Goal: Complete application form

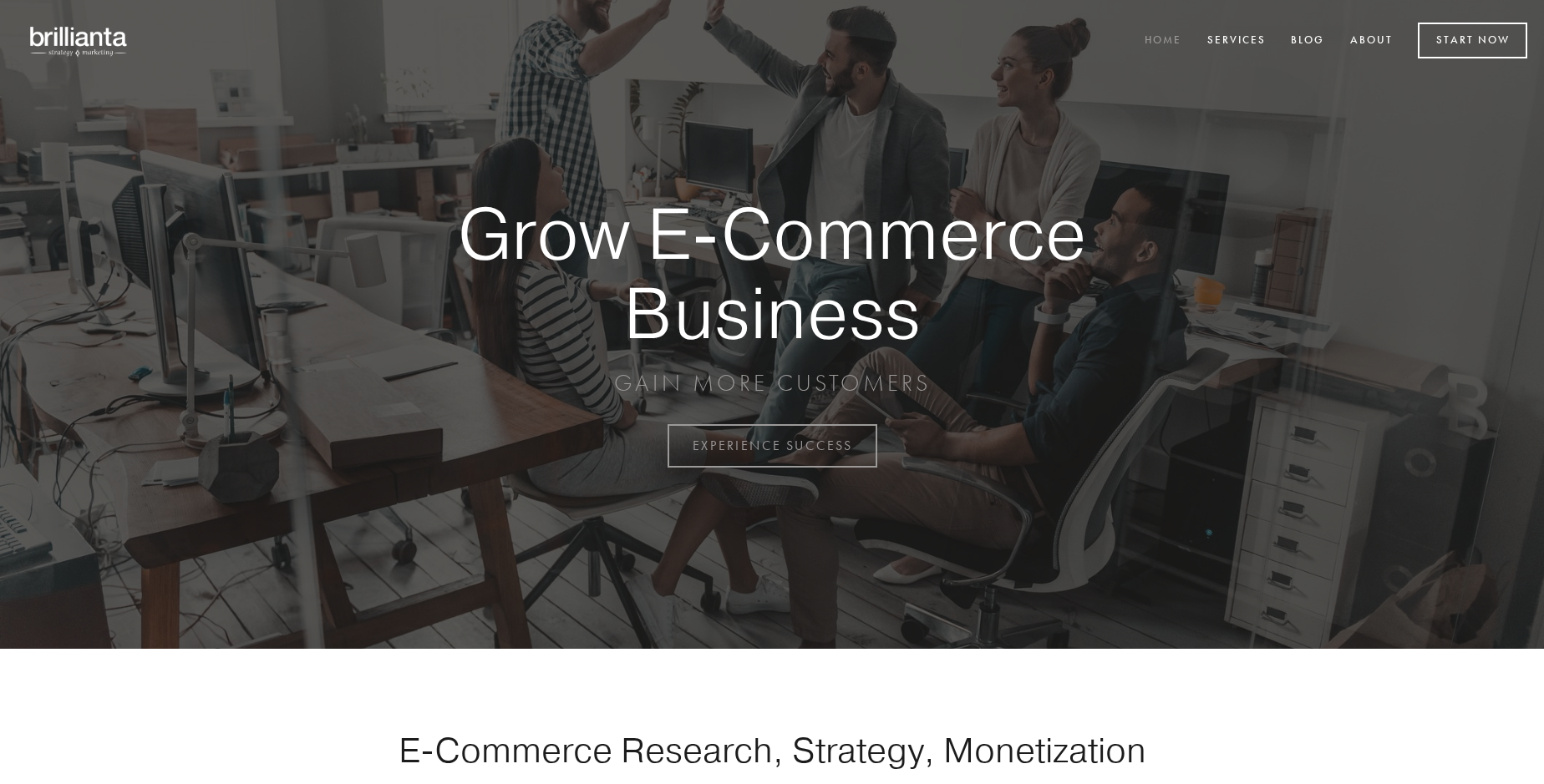
scroll to position [4378, 0]
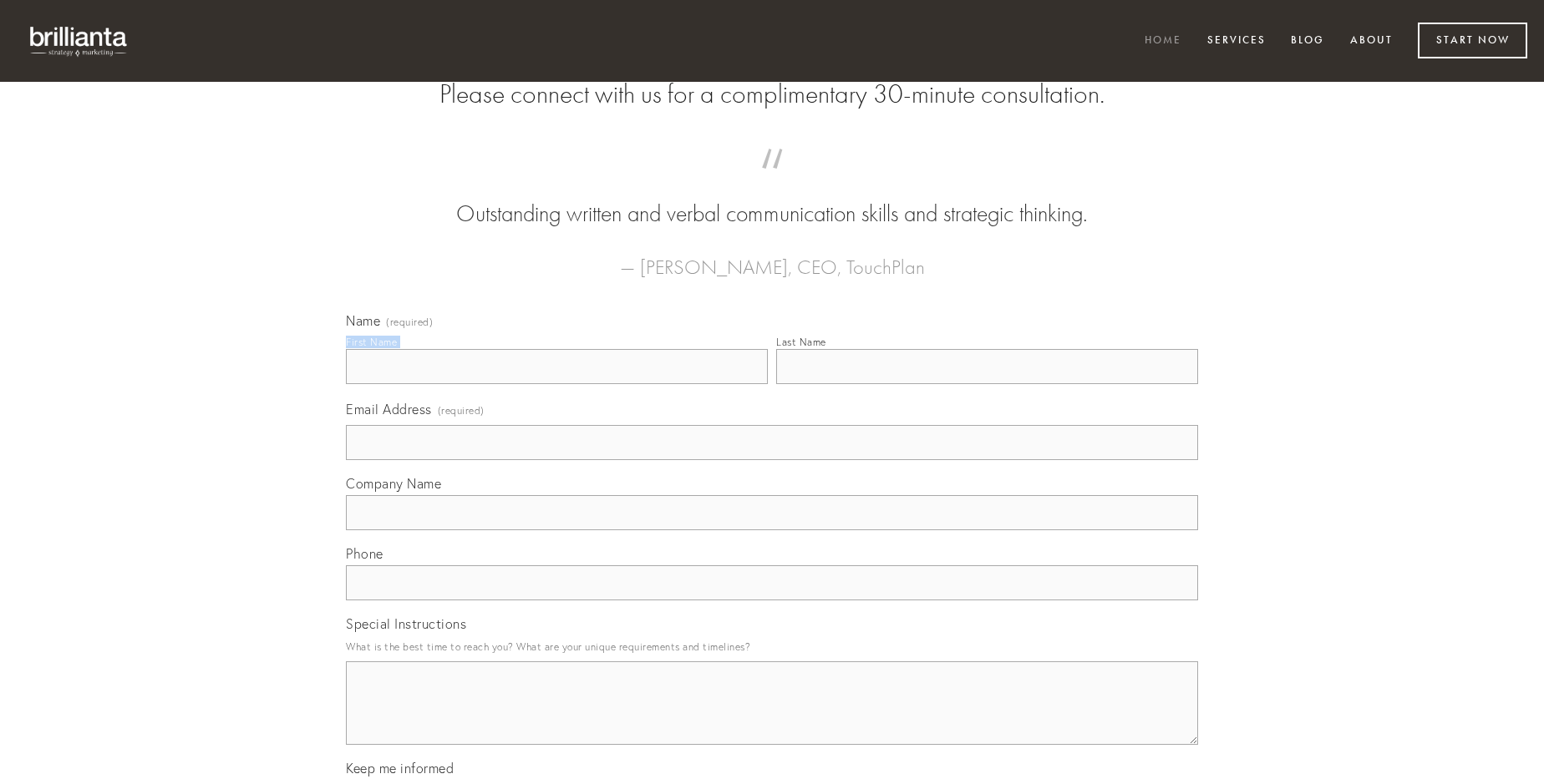
type input "[PERSON_NAME]"
click at [987, 385] on input "Last Name" at bounding box center [987, 366] width 422 height 35
type input "[PERSON_NAME]"
click at [772, 460] on input "Email Address (required)" at bounding box center [772, 442] width 852 height 35
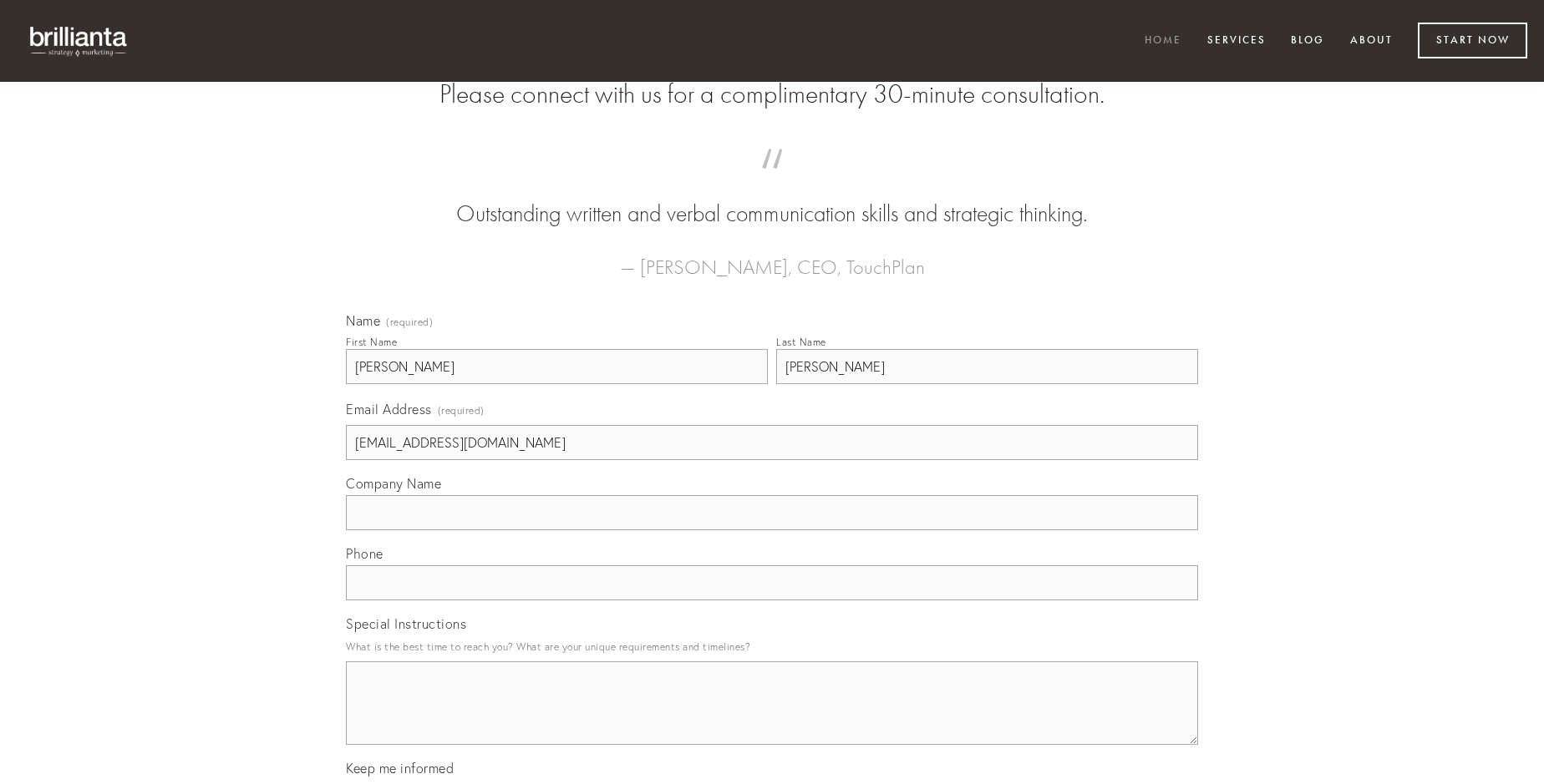
type input "[EMAIL_ADDRESS][DOMAIN_NAME]"
click at [772, 530] on input "Company Name" at bounding box center [772, 512] width 852 height 35
type input "comis"
click at [772, 601] on input "text" at bounding box center [772, 583] width 852 height 35
click at [772, 718] on textarea "Special Instructions" at bounding box center [772, 703] width 852 height 84
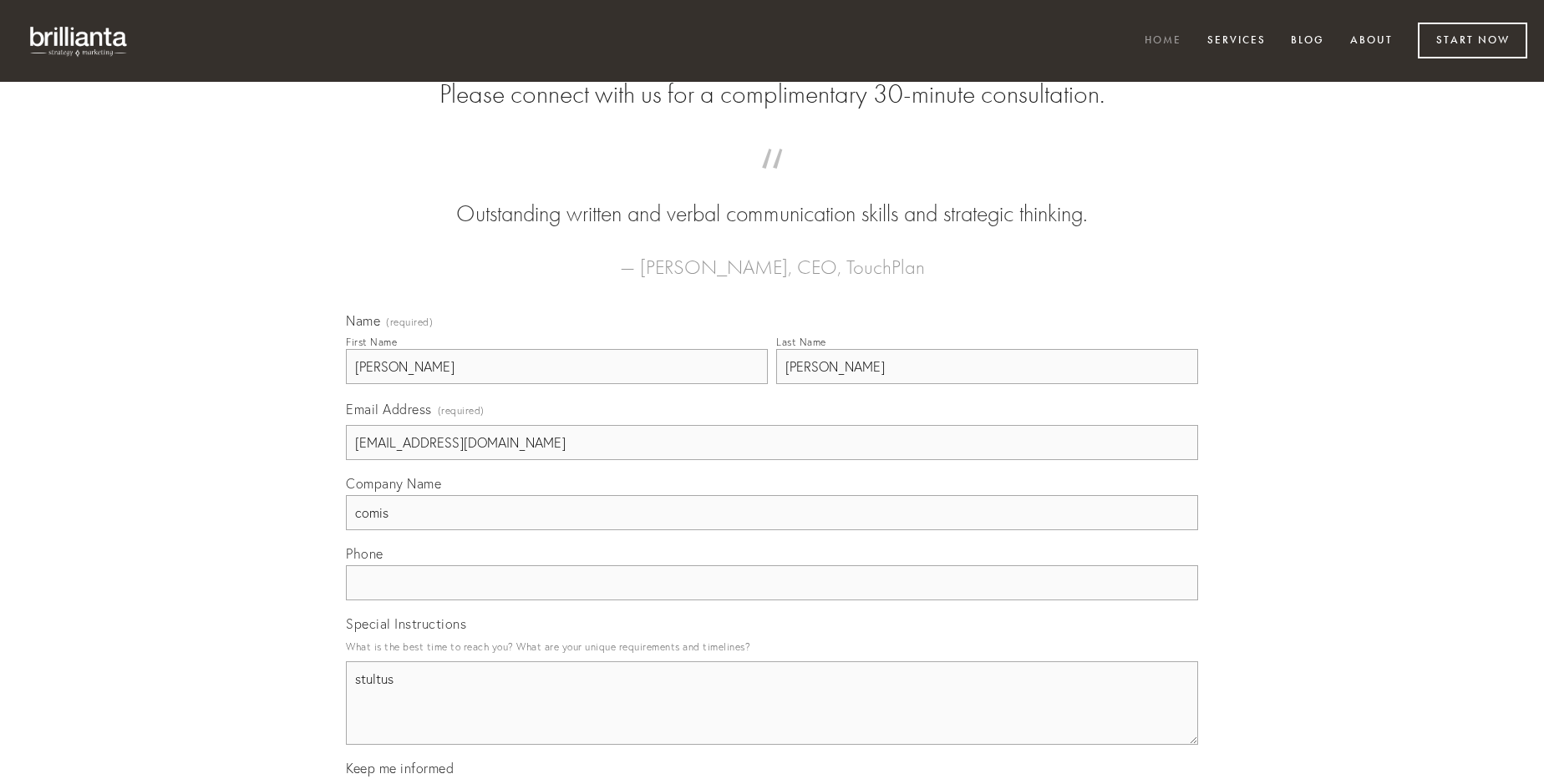
type textarea "stultus"
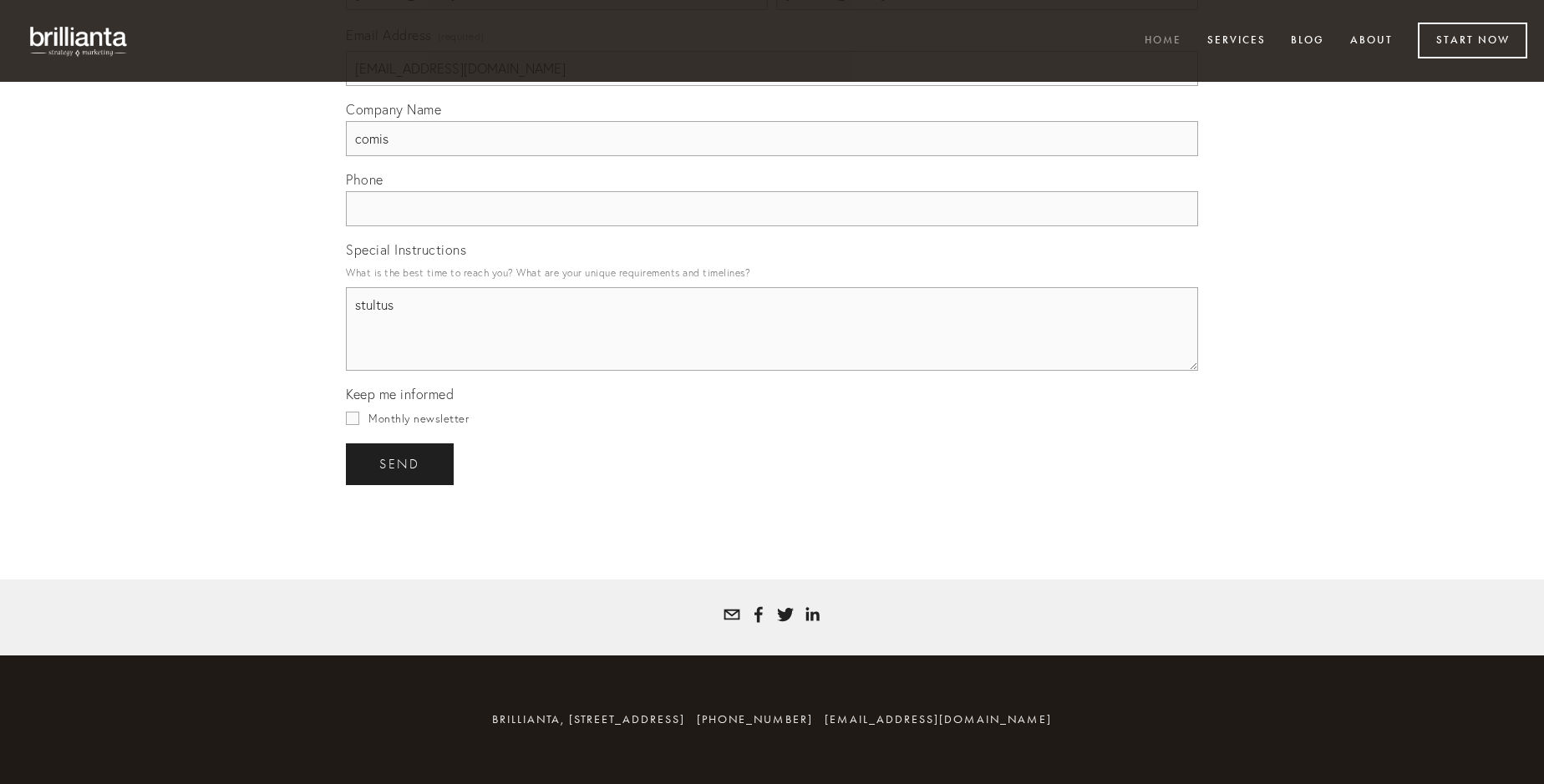
click at [401, 463] on span "send" at bounding box center [400, 464] width 41 height 15
